Goal: Task Accomplishment & Management: Use online tool/utility

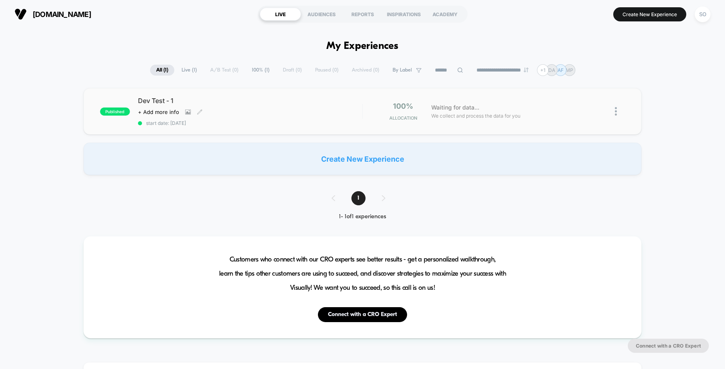
click at [325, 105] on div "Dev Test - 1 Click to view images Click to edit experience details + Add more i…" at bounding box center [250, 110] width 224 height 29
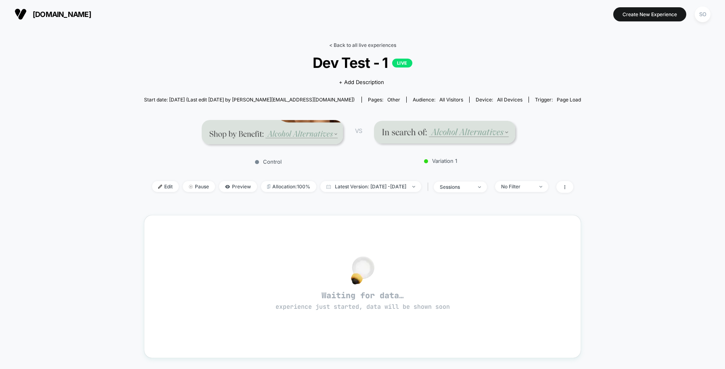
click at [363, 46] on link "< Back to all live experiences" at bounding box center [362, 45] width 67 height 6
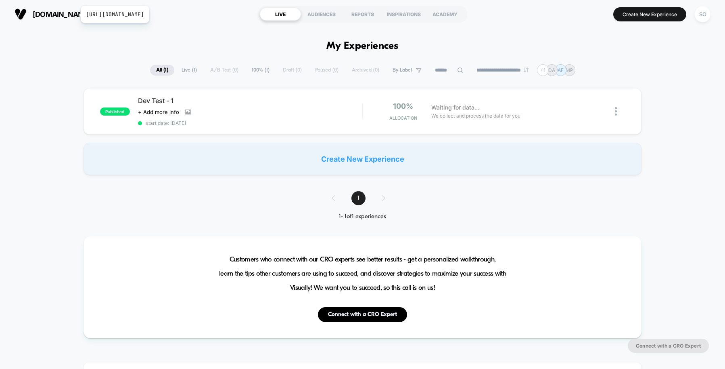
click at [75, 15] on span "[DOMAIN_NAME]" at bounding box center [62, 14] width 59 height 8
click at [293, 110] on div "Click to view images Click to edit experience details + Add more info" at bounding box center [216, 112] width 157 height 6
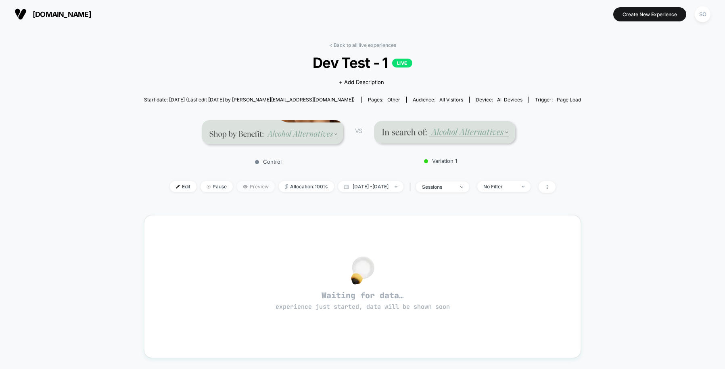
click at [237, 183] on span "Preview" at bounding box center [256, 186] width 38 height 11
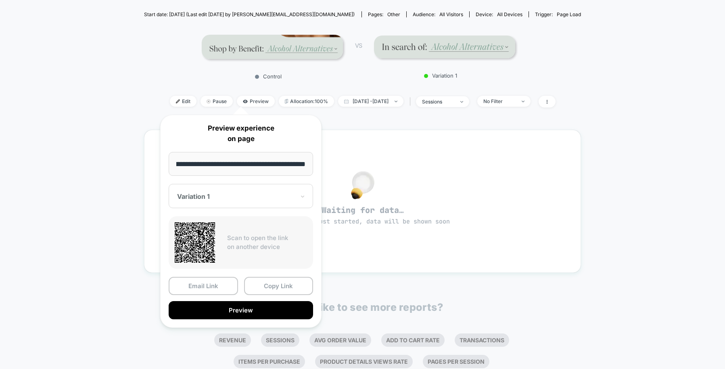
scroll to position [0, 115]
click at [80, 161] on div "< Back to all live experiences Dev Test - 1 LIVE Click to view images Click to …" at bounding box center [362, 201] width 725 height 517
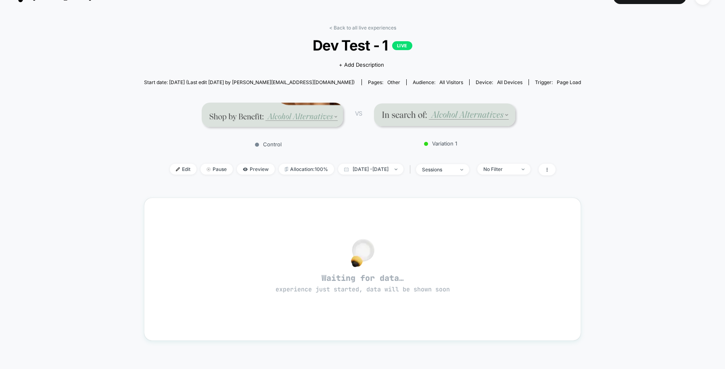
scroll to position [0, 0]
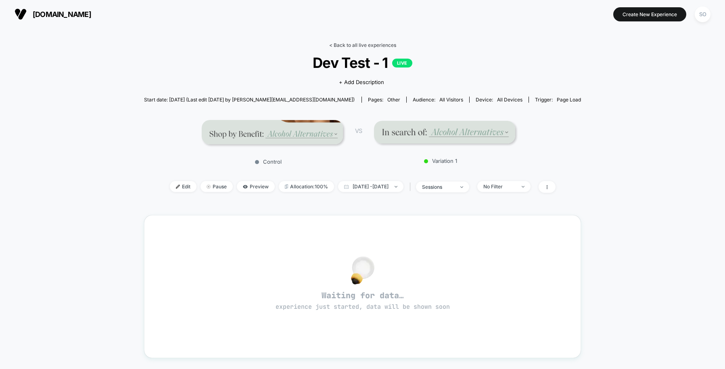
click at [370, 45] on link "< Back to all live experiences" at bounding box center [362, 45] width 67 height 6
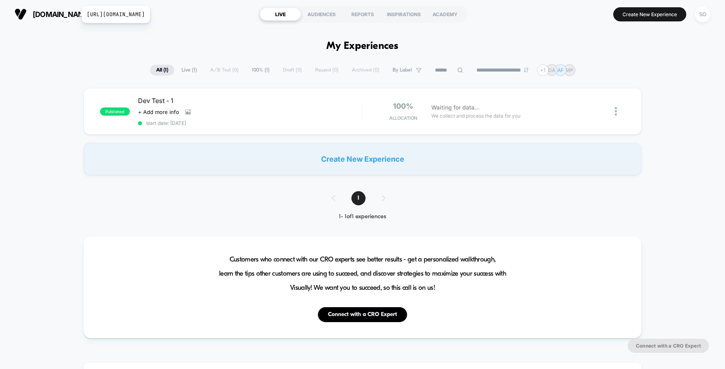
click at [76, 15] on span "[DOMAIN_NAME]" at bounding box center [62, 14] width 59 height 8
click at [219, 70] on div "**********" at bounding box center [363, 70] width 426 height 12
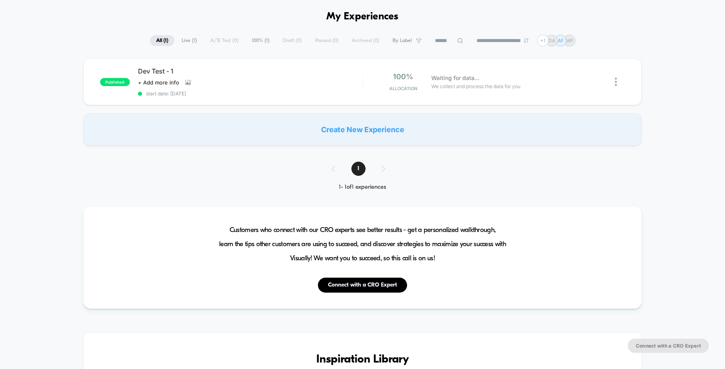
scroll to position [37, 0]
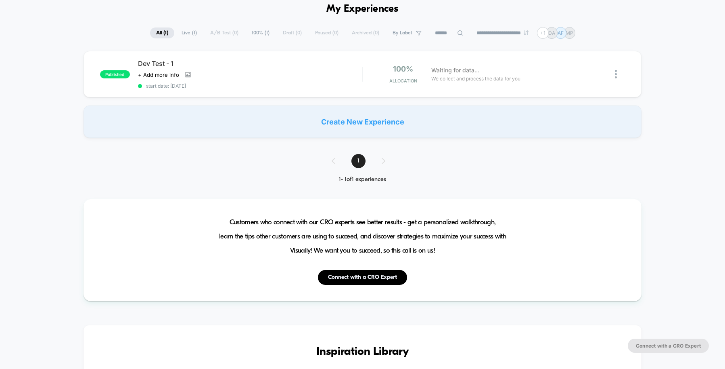
click at [348, 123] on div "Create New Experience" at bounding box center [363, 121] width 559 height 32
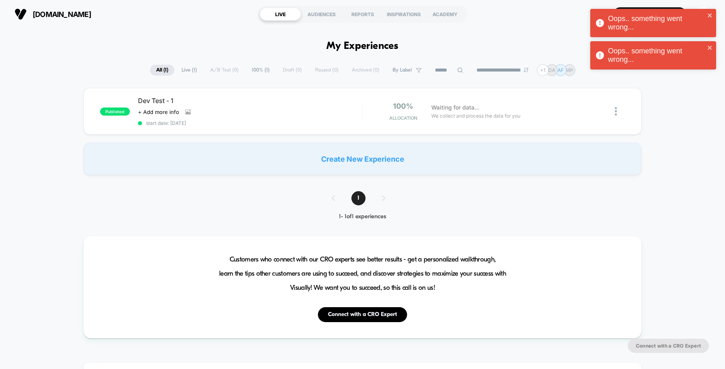
click at [354, 156] on div "Create New Experience" at bounding box center [363, 159] width 559 height 32
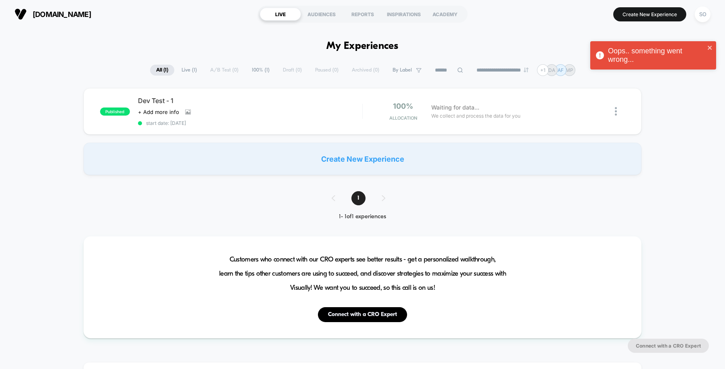
click at [257, 72] on span "100% ( 1 )" at bounding box center [261, 70] width 30 height 11
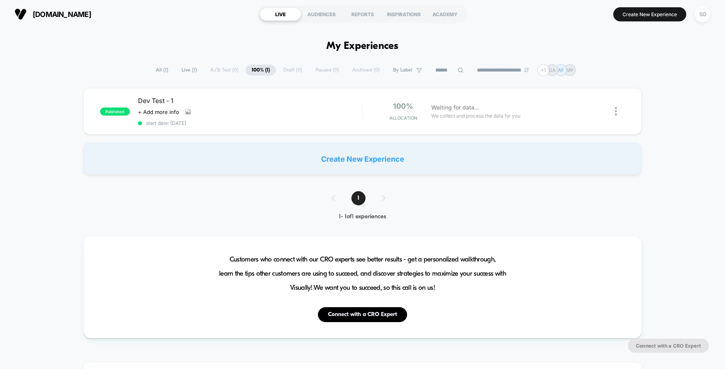
click at [340, 157] on div "Create New Experience" at bounding box center [363, 159] width 559 height 32
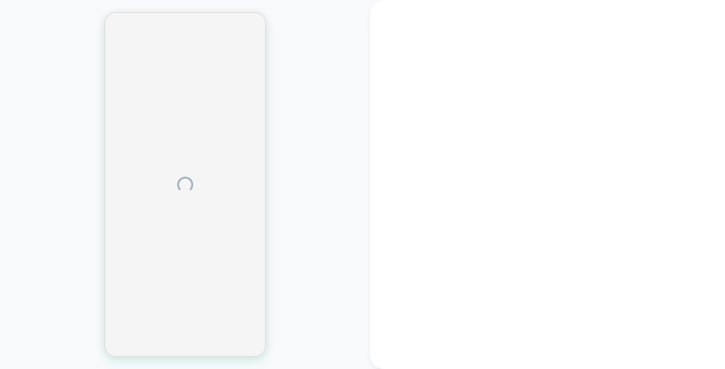
click at [27, 71] on div at bounding box center [185, 184] width 370 height 352
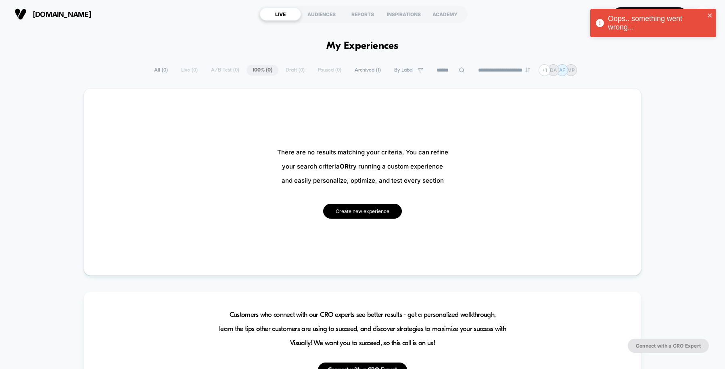
click at [361, 207] on button "Create new experience" at bounding box center [362, 210] width 79 height 15
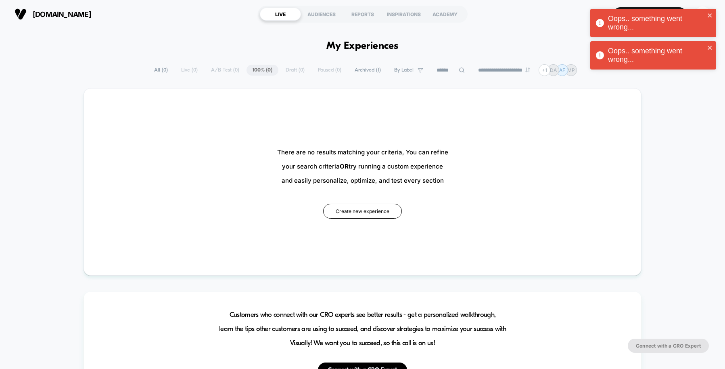
click at [656, 19] on div "Oops.. something went wrong..." at bounding box center [656, 23] width 97 height 17
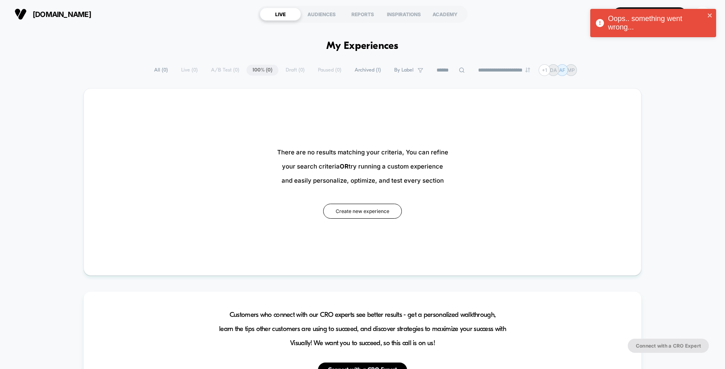
click at [636, 30] on div "Oops.. something went wrong..." at bounding box center [656, 23] width 97 height 17
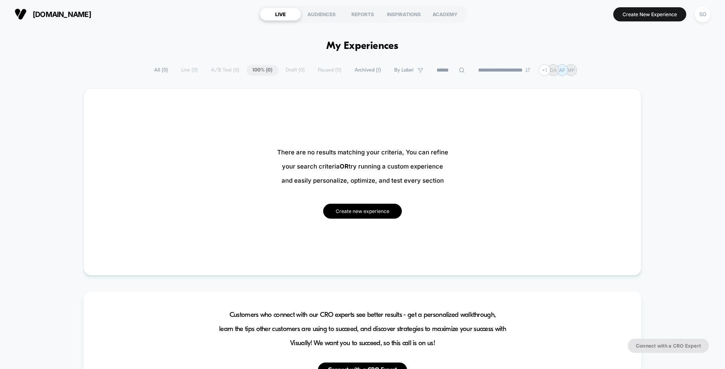
click at [348, 210] on button "Create new experience" at bounding box center [362, 210] width 79 height 15
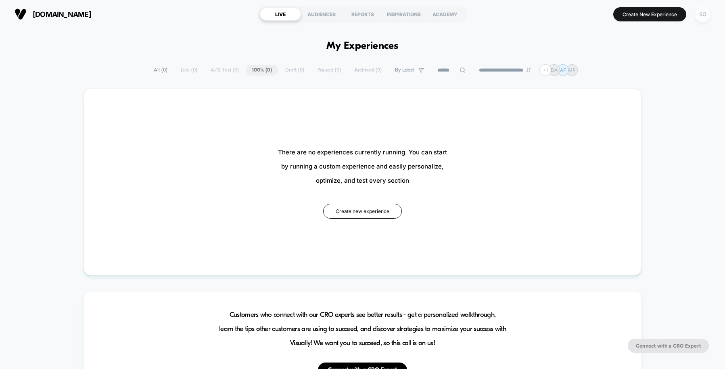
click at [704, 16] on div "SO" at bounding box center [703, 14] width 16 height 16
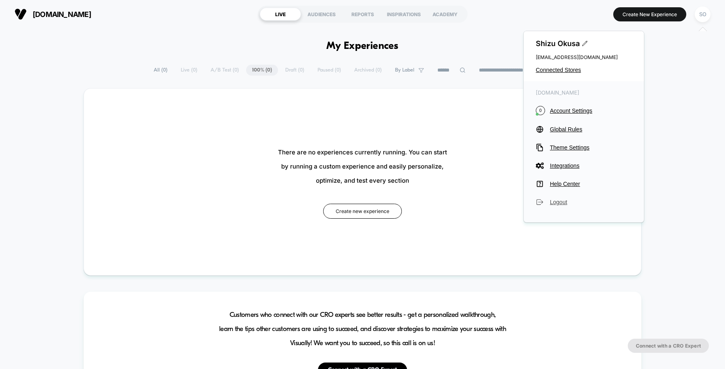
click at [555, 203] on span "Logout" at bounding box center [591, 202] width 82 height 6
